Goal: Task Accomplishment & Management: Manage account settings

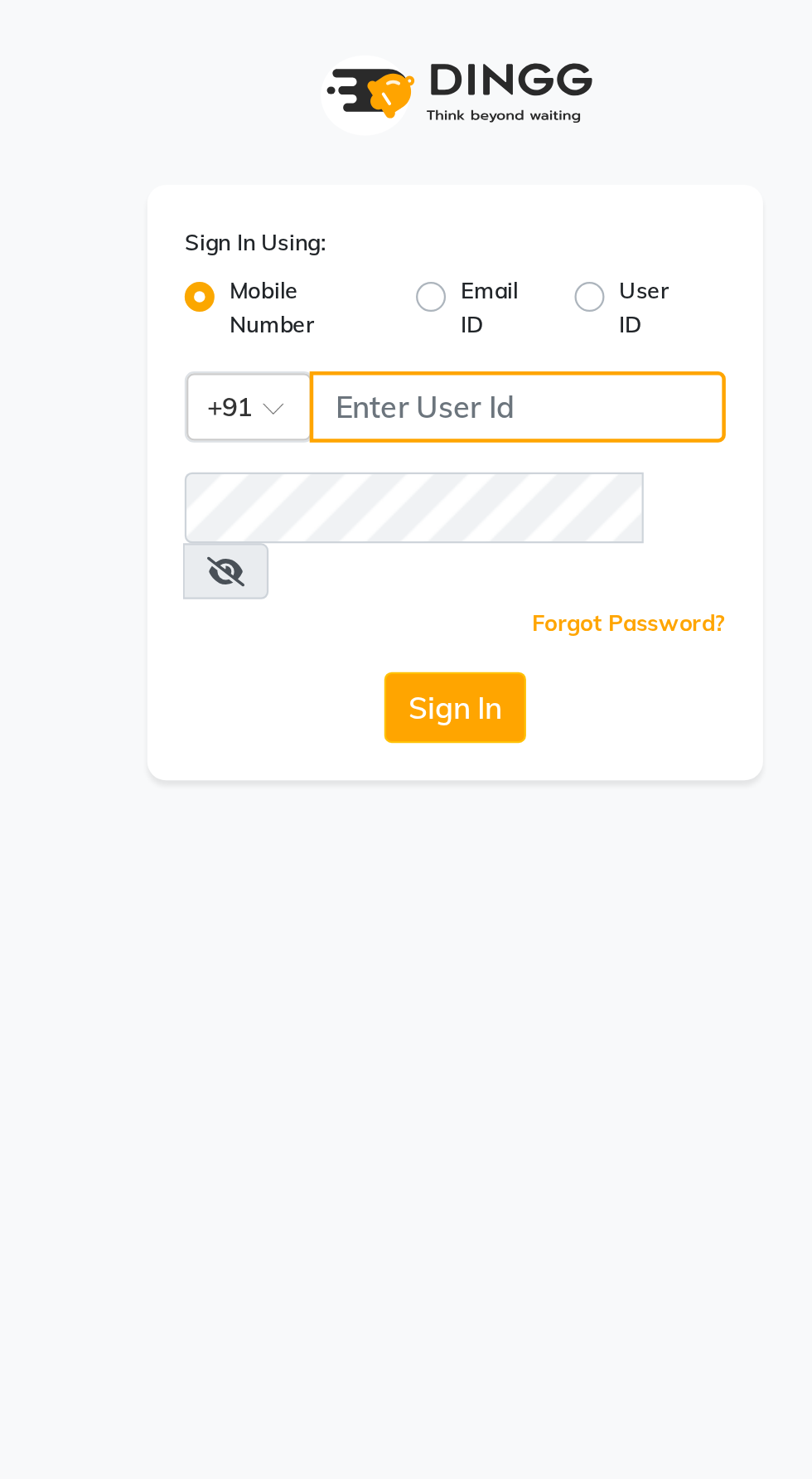
click at [432, 184] on input "Username" at bounding box center [433, 180] width 185 height 32
type input "9987786288"
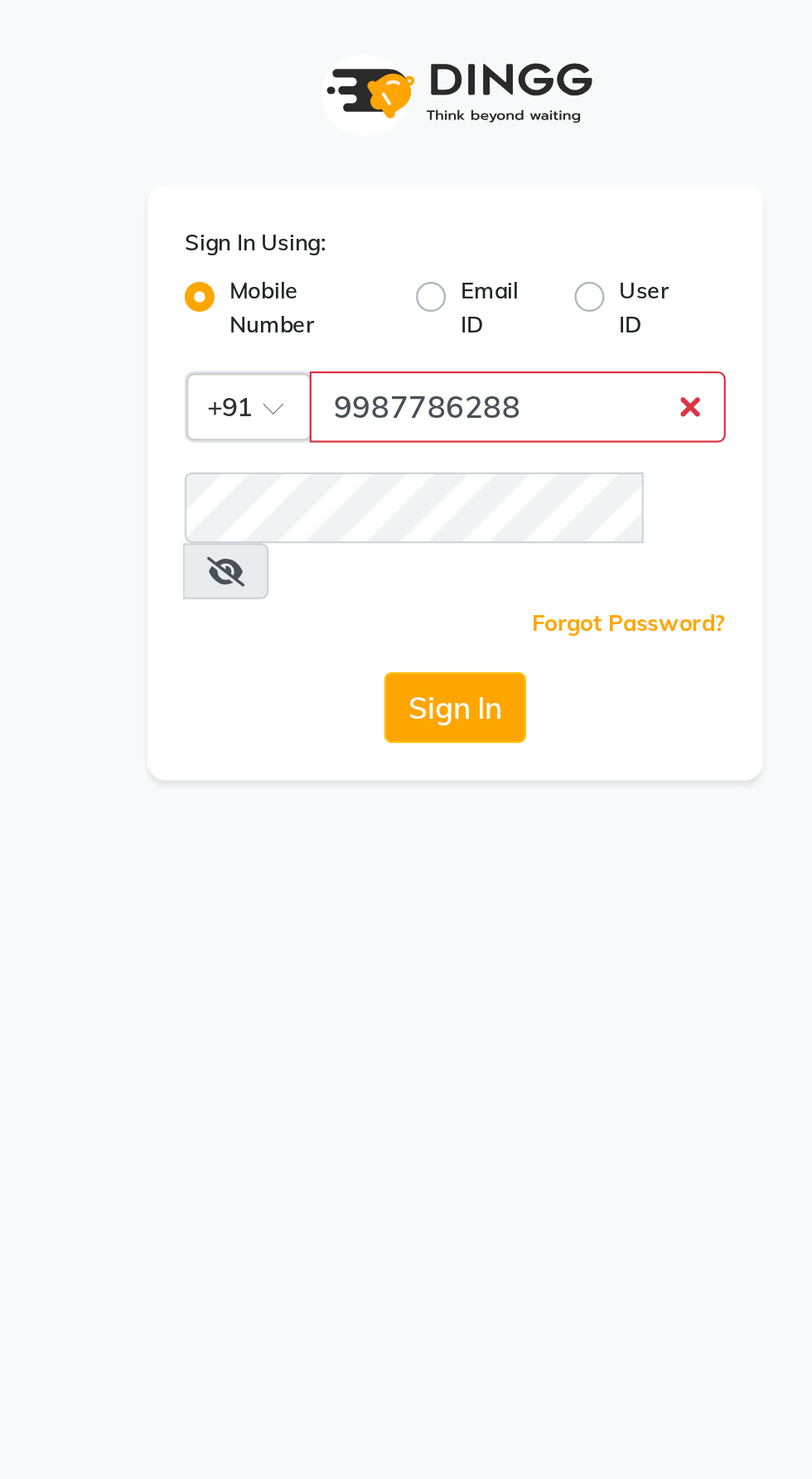
click at [375, 298] on button "Sign In" at bounding box center [406, 314] width 63 height 32
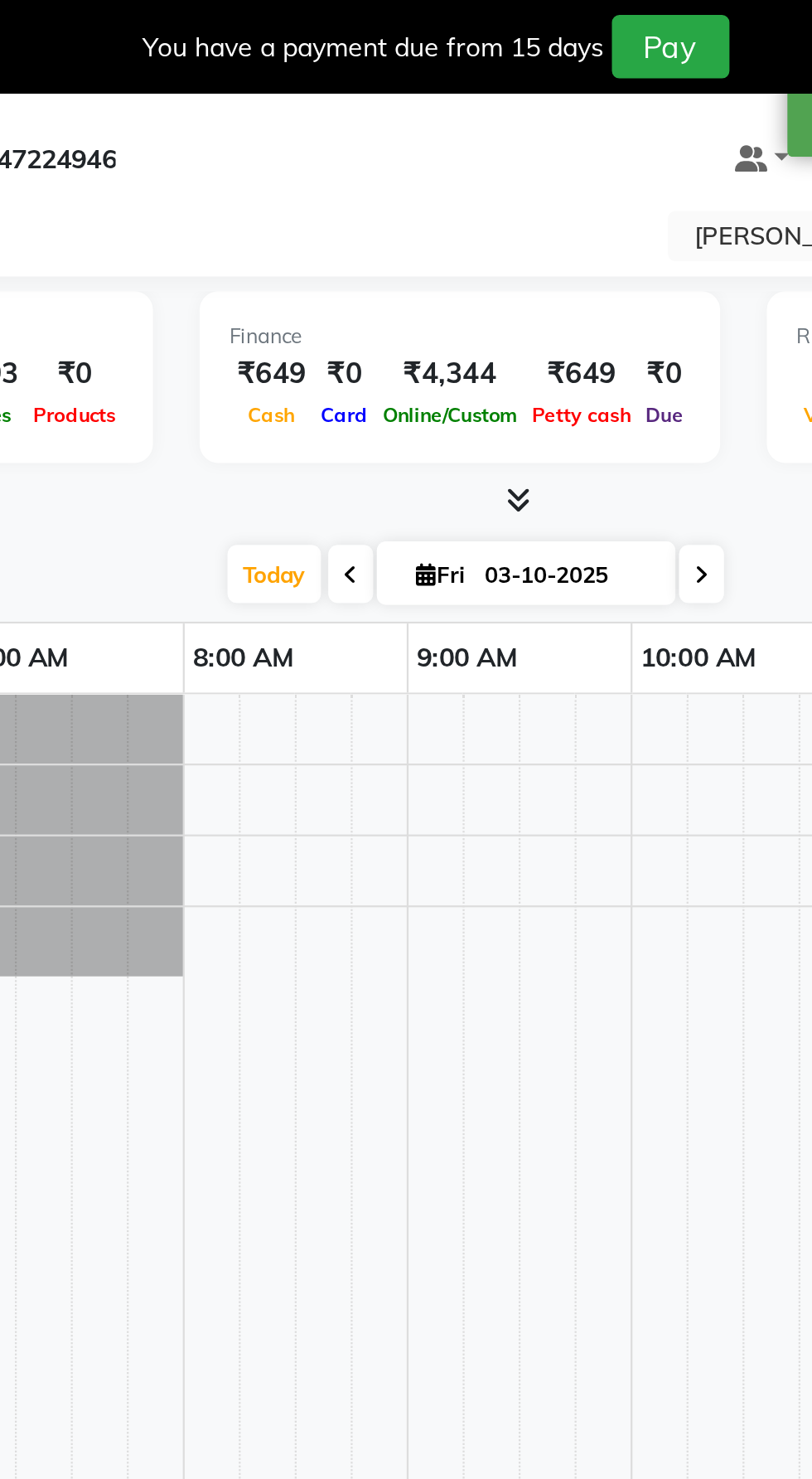
select select "en"
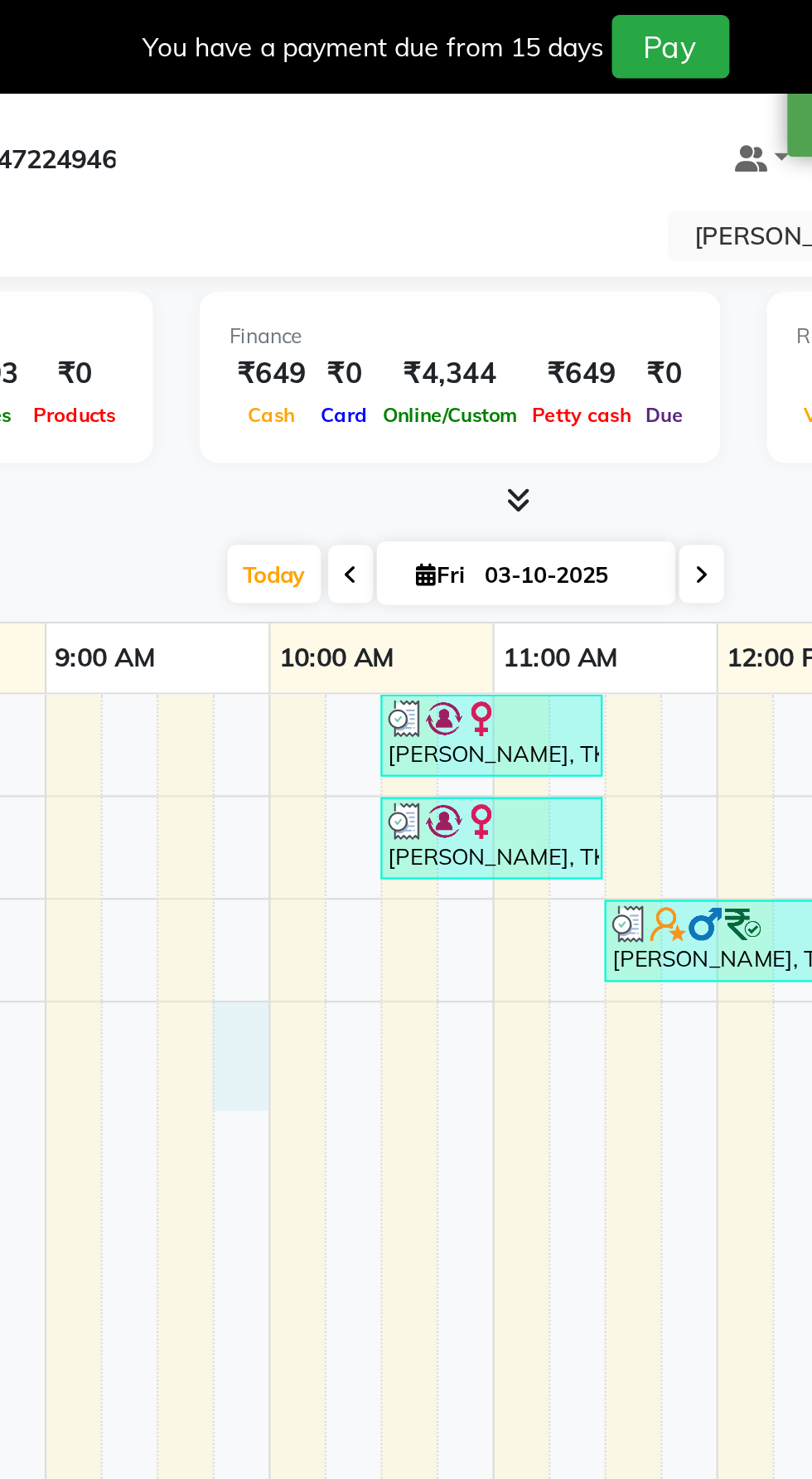
scroll to position [0, 241]
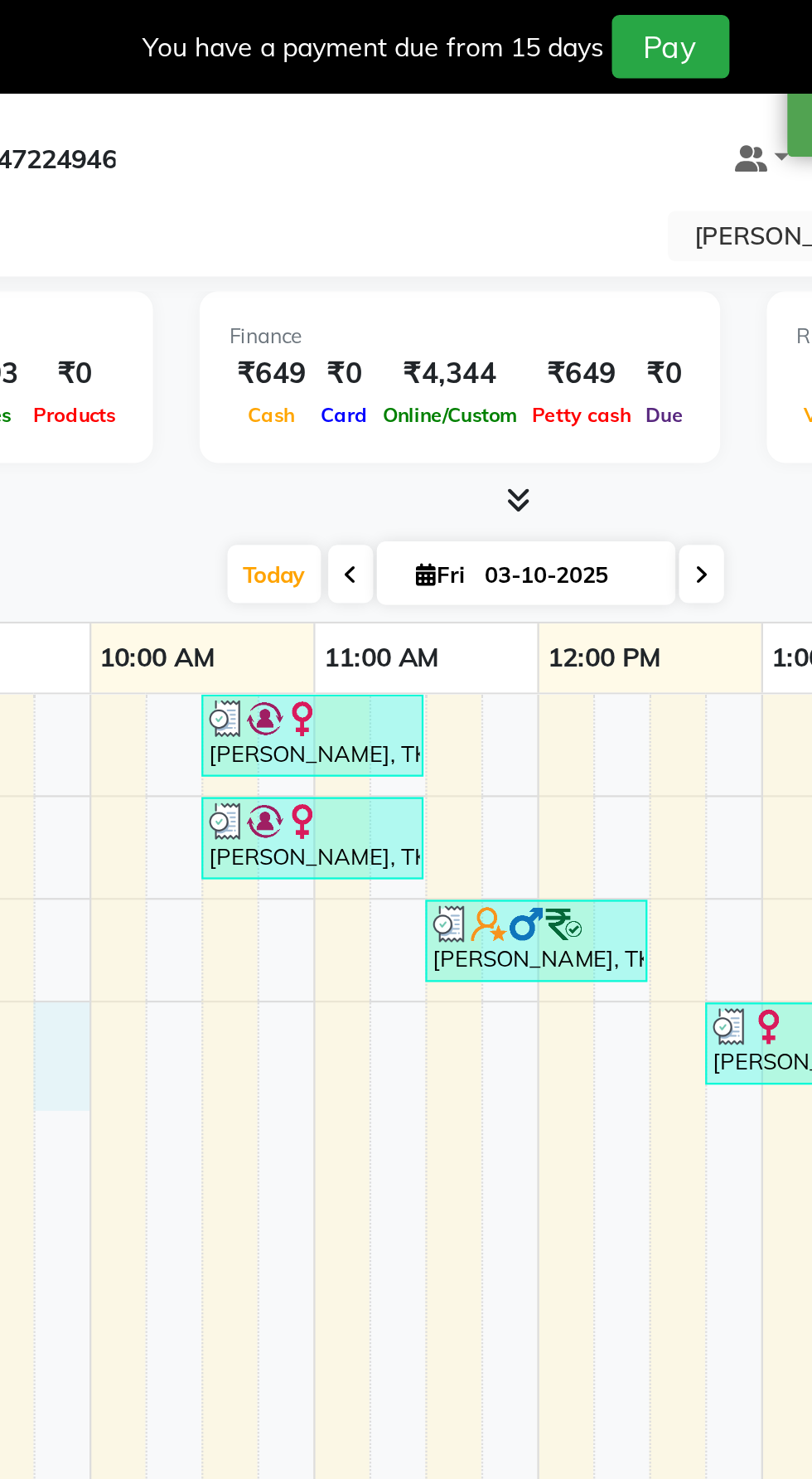
select select "91902"
select select "585"
select select "tentative"
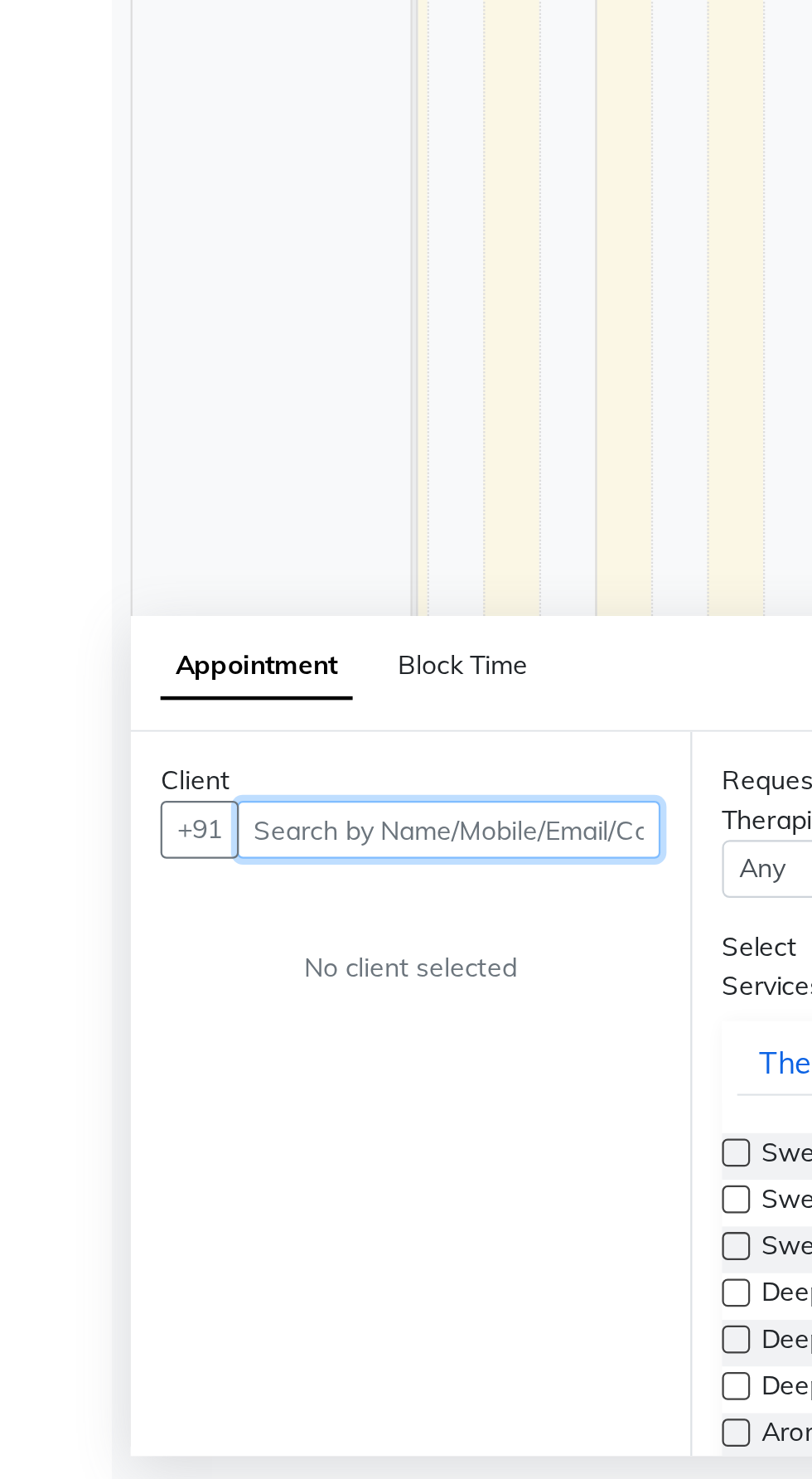
scroll to position [0, 655]
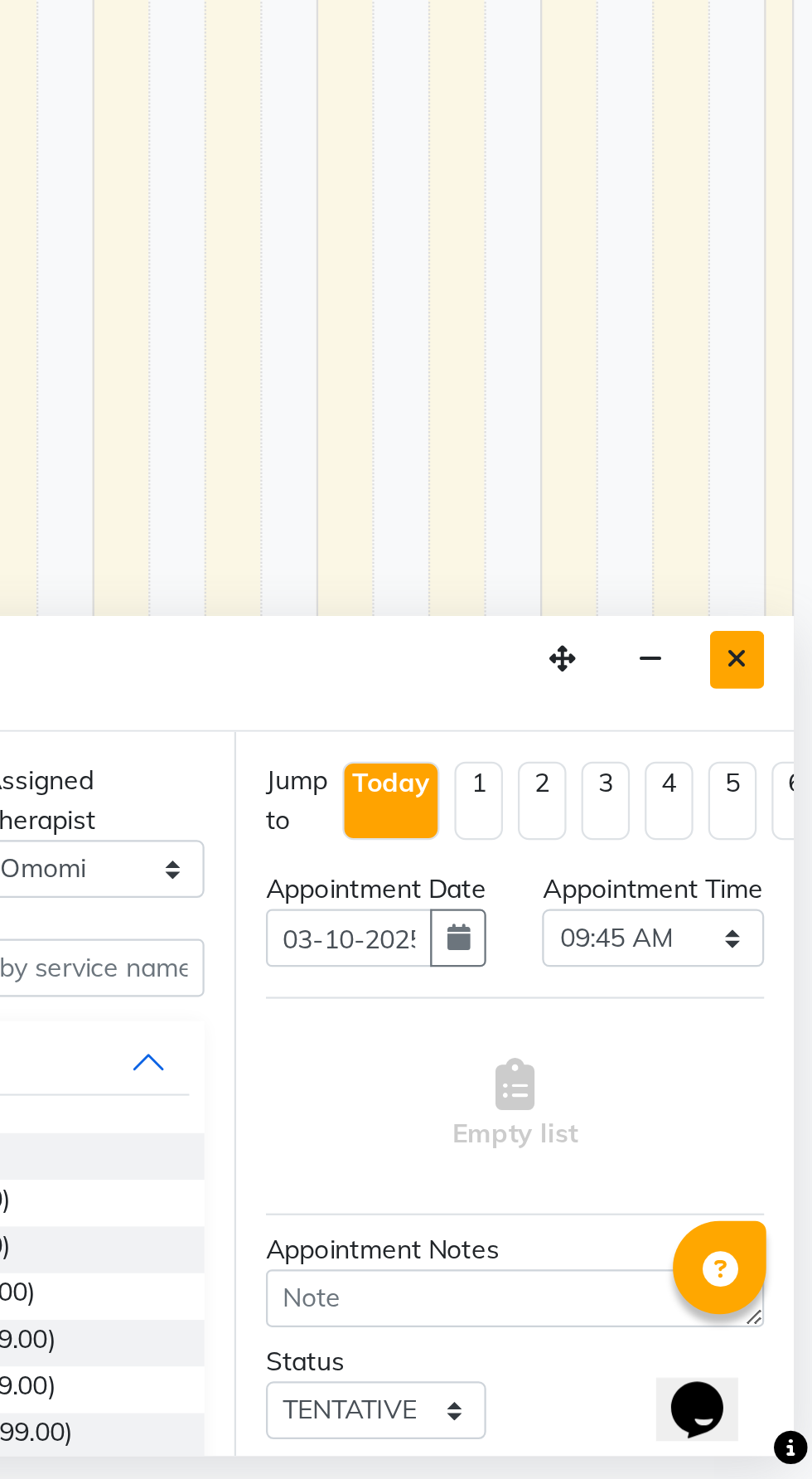
click at [779, 1109] on icon "Close" at bounding box center [779, 1114] width 9 height 12
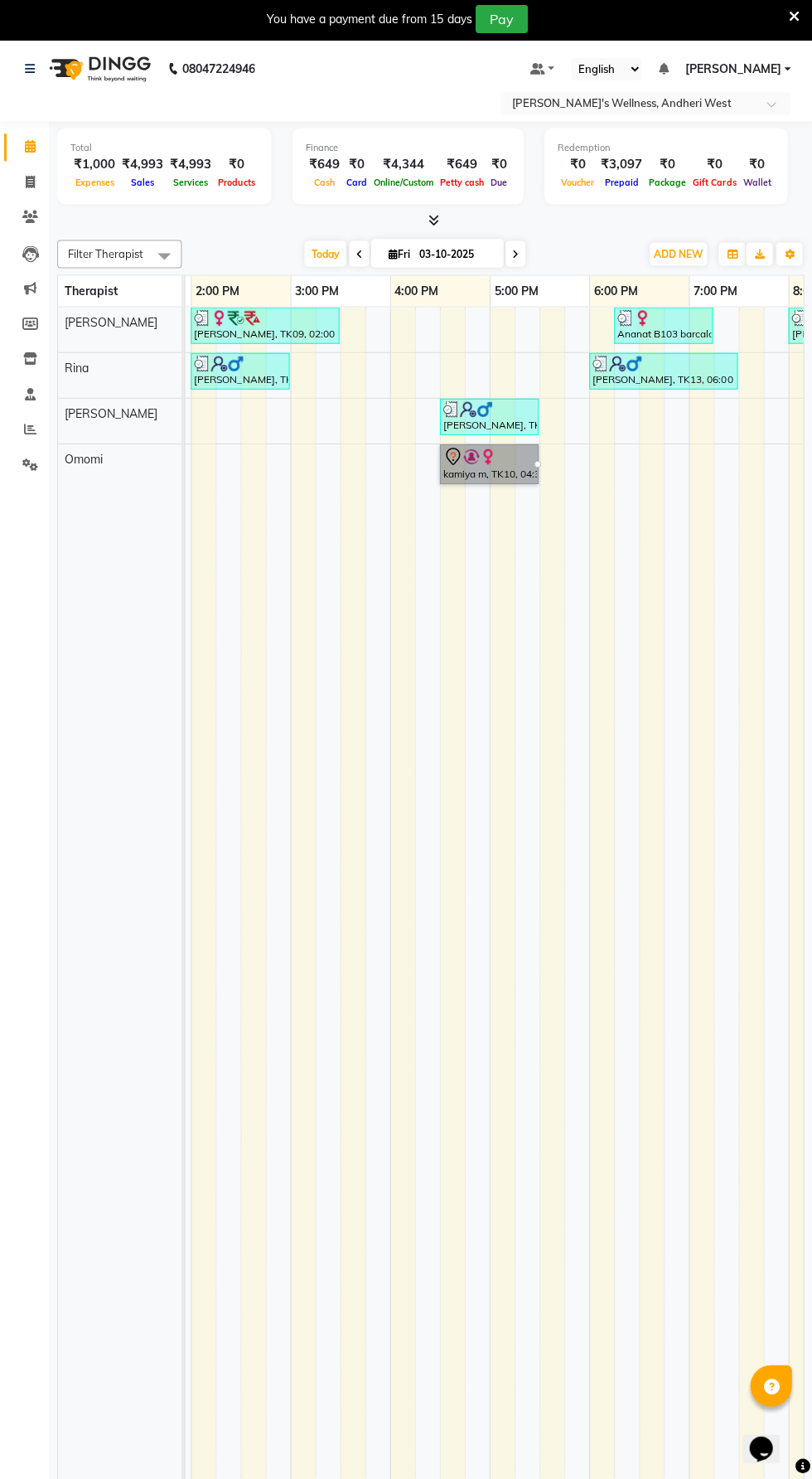
click at [491, 457] on link "kamiya m, TK10, 04:30 PM-05:30 PM, [DATE] Offer 60 Min" at bounding box center [488, 465] width 98 height 40
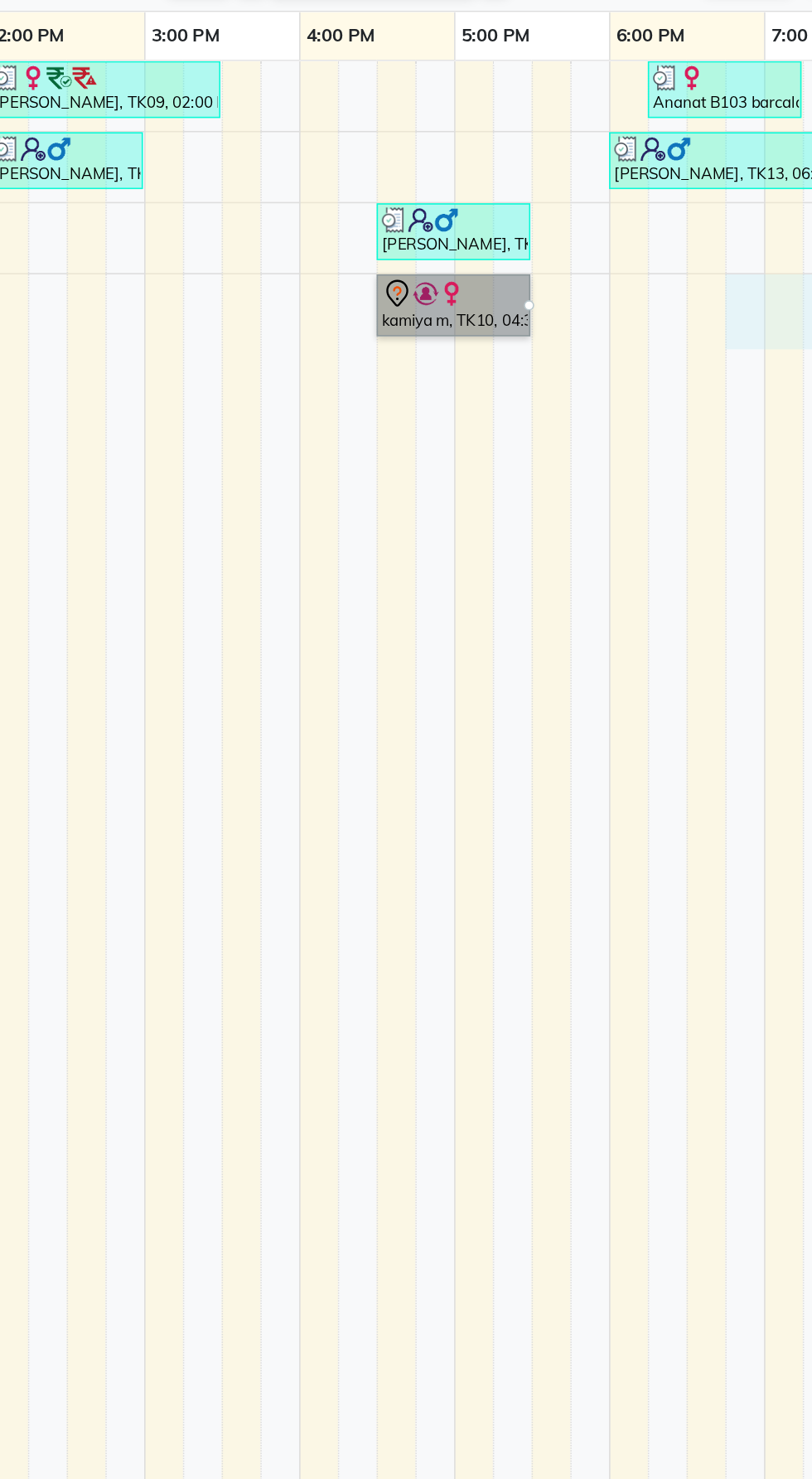
select select "91902"
select select "1125"
select select "tentative"
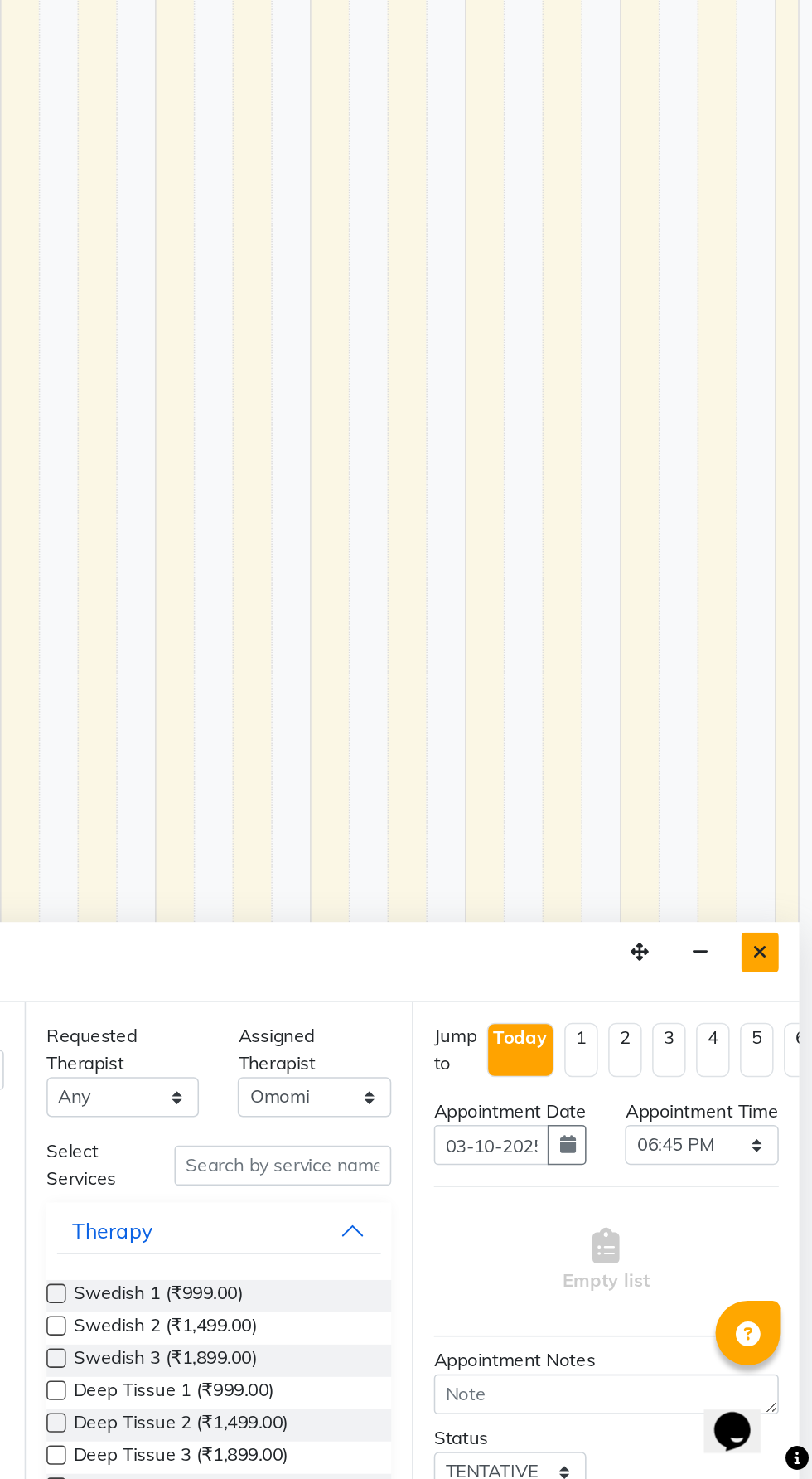
click at [780, 1150] on button "Close" at bounding box center [779, 1141] width 24 height 26
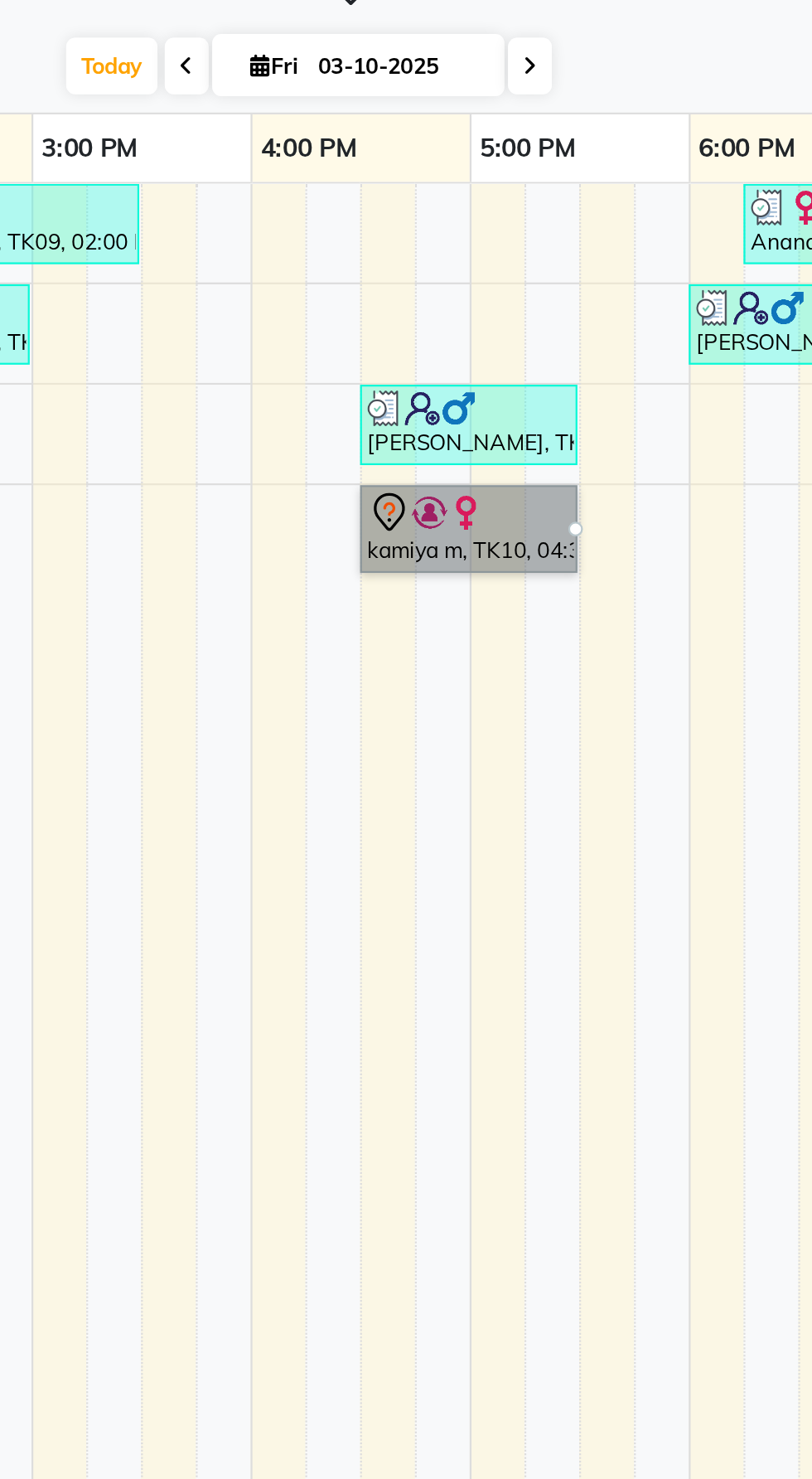
click at [509, 470] on link "kamiya m, TK10, 04:30 PM-05:30 PM, [DATE] Offer 60 Min" at bounding box center [487, 465] width 98 height 40
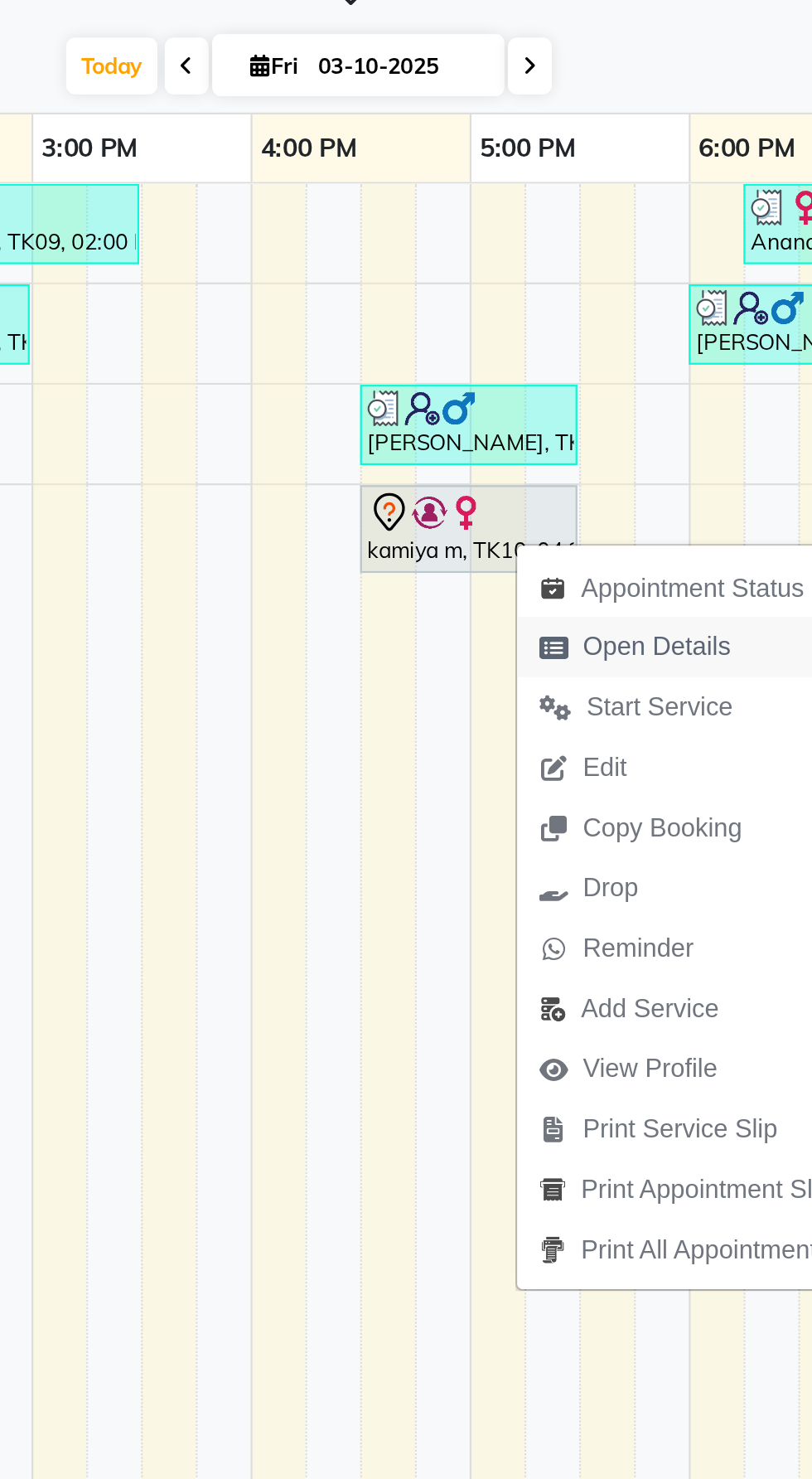
click at [605, 519] on span "Open Details" at bounding box center [563, 518] width 107 height 27
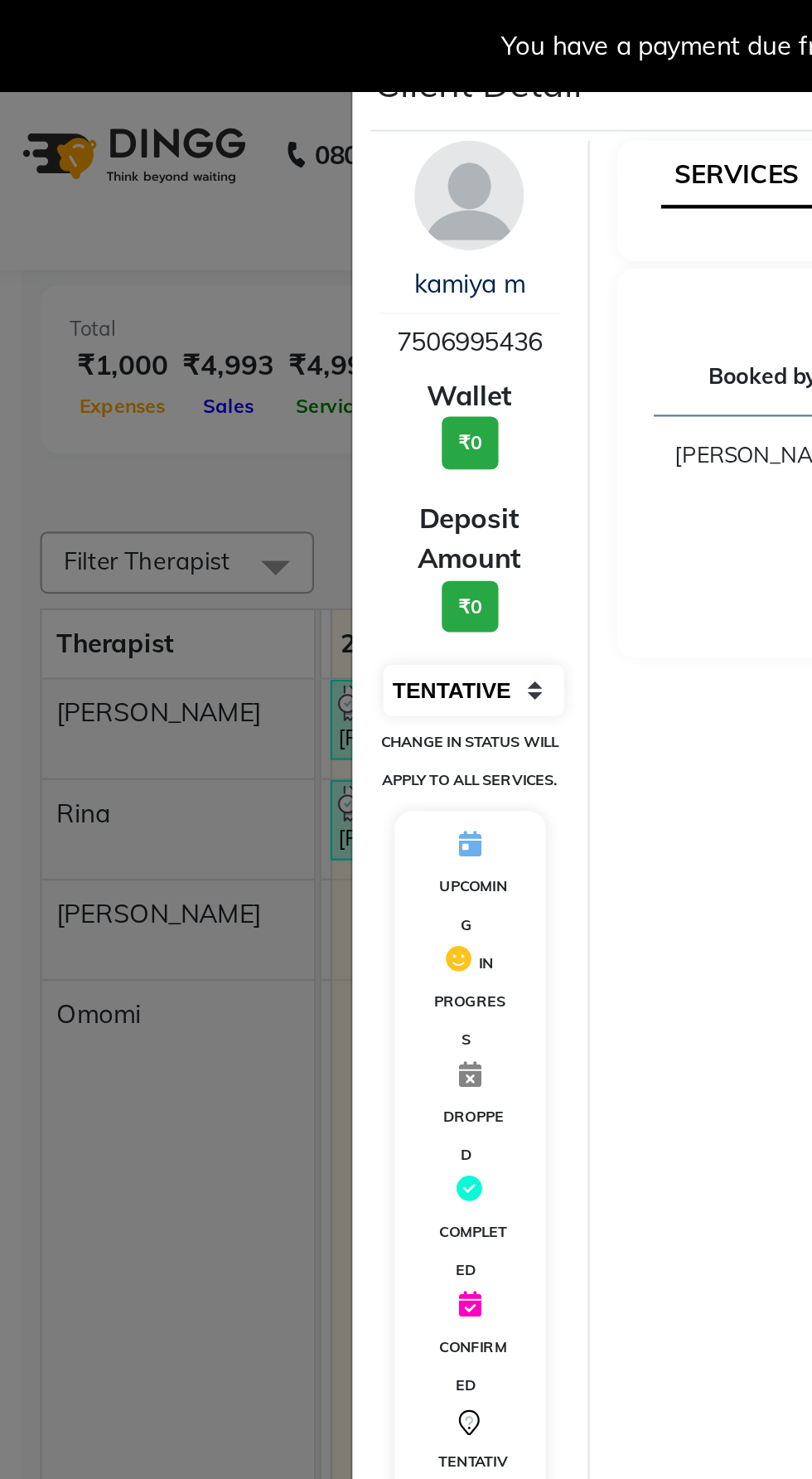
click at [273, 306] on select "Select IN SERVICE CONFIRMED TENTATIVE CHECK IN MARK DONE DROPPED UPCOMING" at bounding box center [254, 314] width 82 height 23
select select "2"
click at [214, 302] on select "Select IN SERVICE CONFIRMED TENTATIVE CHECK IN MARK DONE DROPPED UPCOMING" at bounding box center [254, 314] width 82 height 23
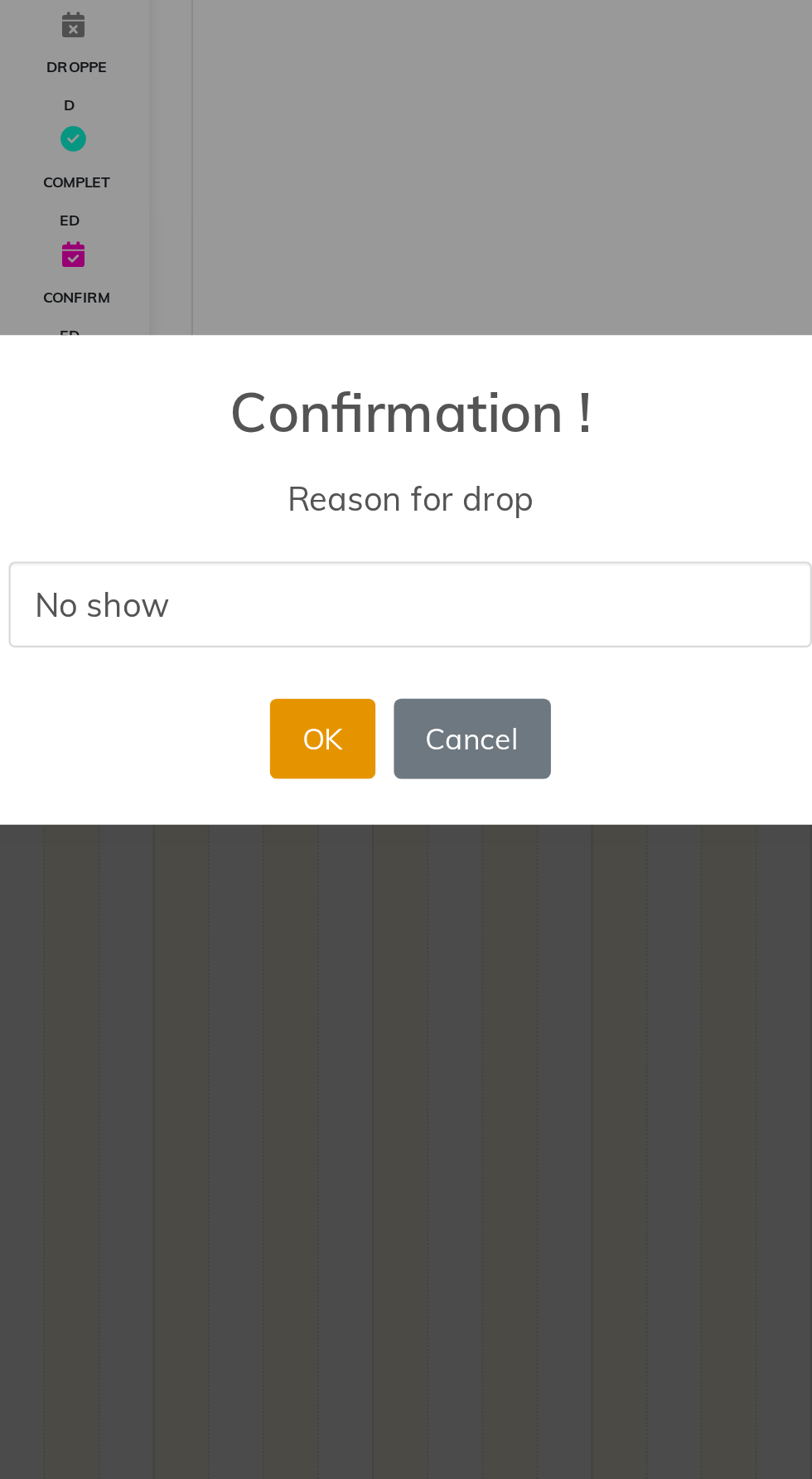
type input "No show"
click at [364, 805] on button "OK" at bounding box center [366, 811] width 47 height 36
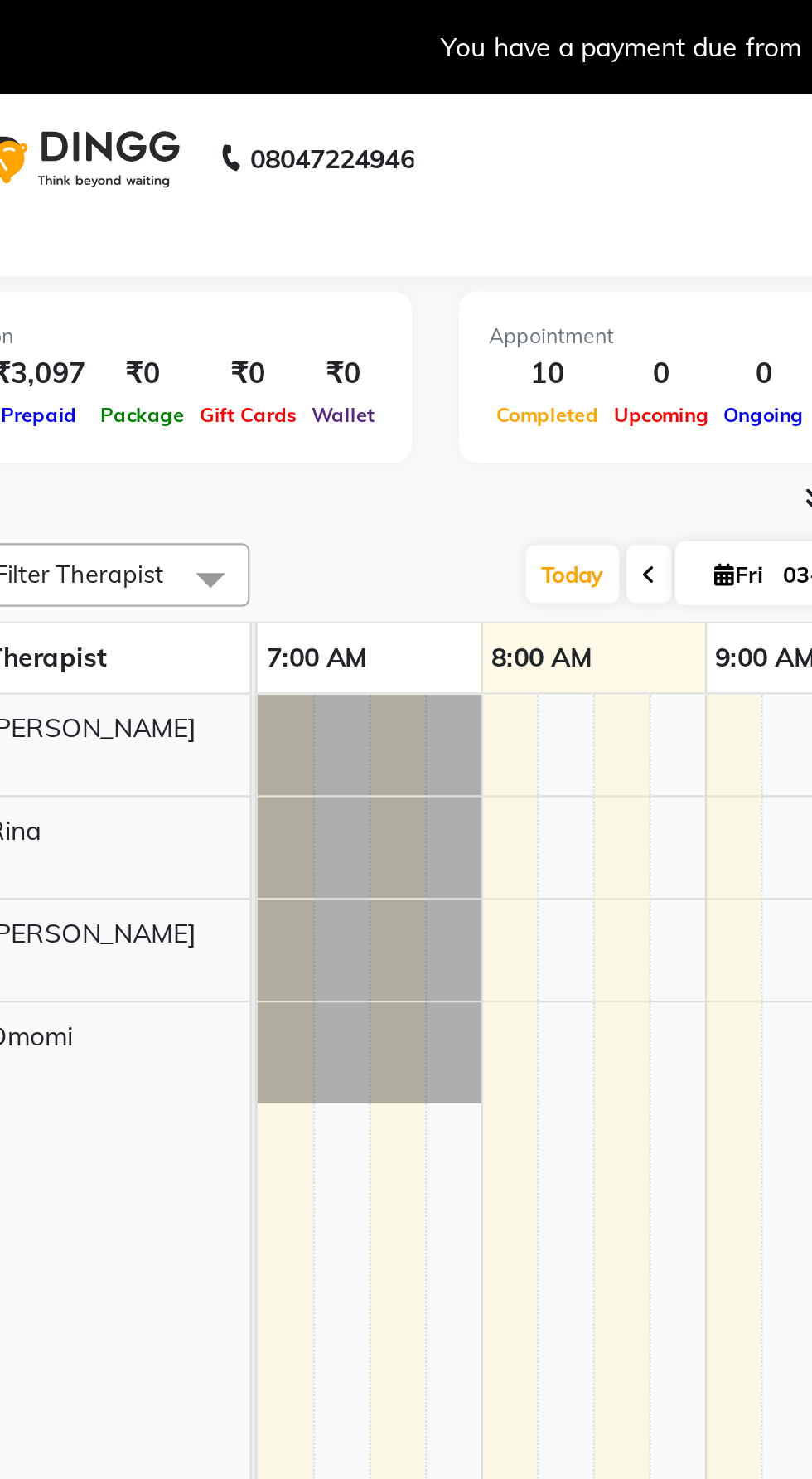
scroll to position [0, 618]
